Goal: Navigation & Orientation: Find specific page/section

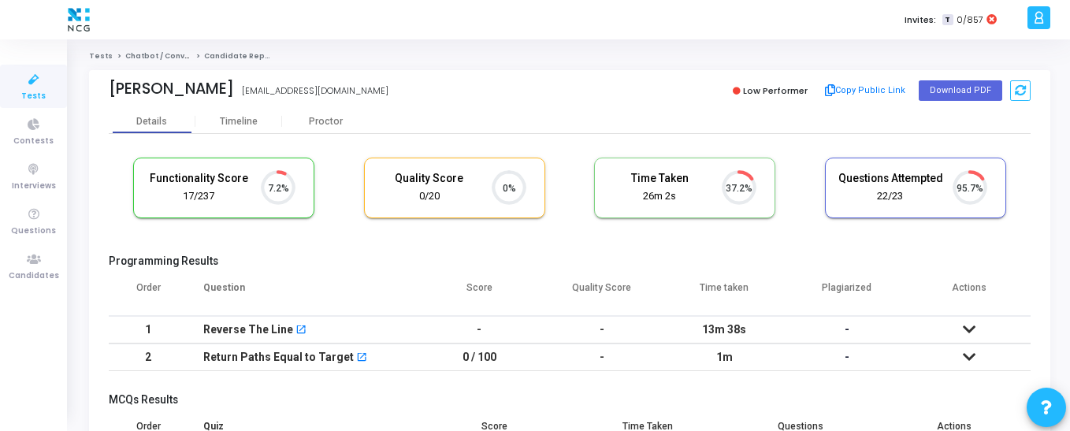
scroll to position [7, 7]
drag, startPoint x: 29, startPoint y: 270, endPoint x: 36, endPoint y: 261, distance: 11.2
click at [29, 270] on span "Candidates" at bounding box center [34, 275] width 50 height 13
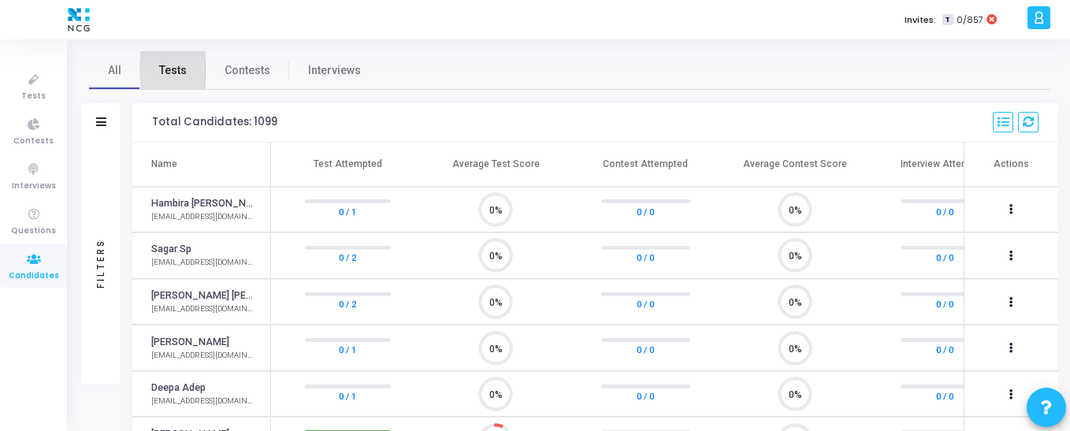
click at [167, 75] on span "Tests" at bounding box center [173, 70] width 28 height 17
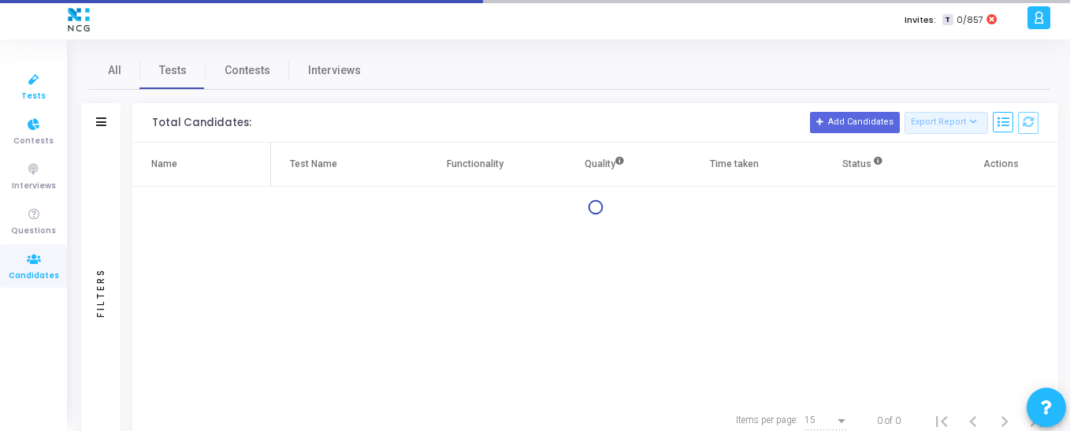
click at [33, 102] on span "Tests" at bounding box center [33, 96] width 24 height 13
